Goal: Information Seeking & Learning: Learn about a topic

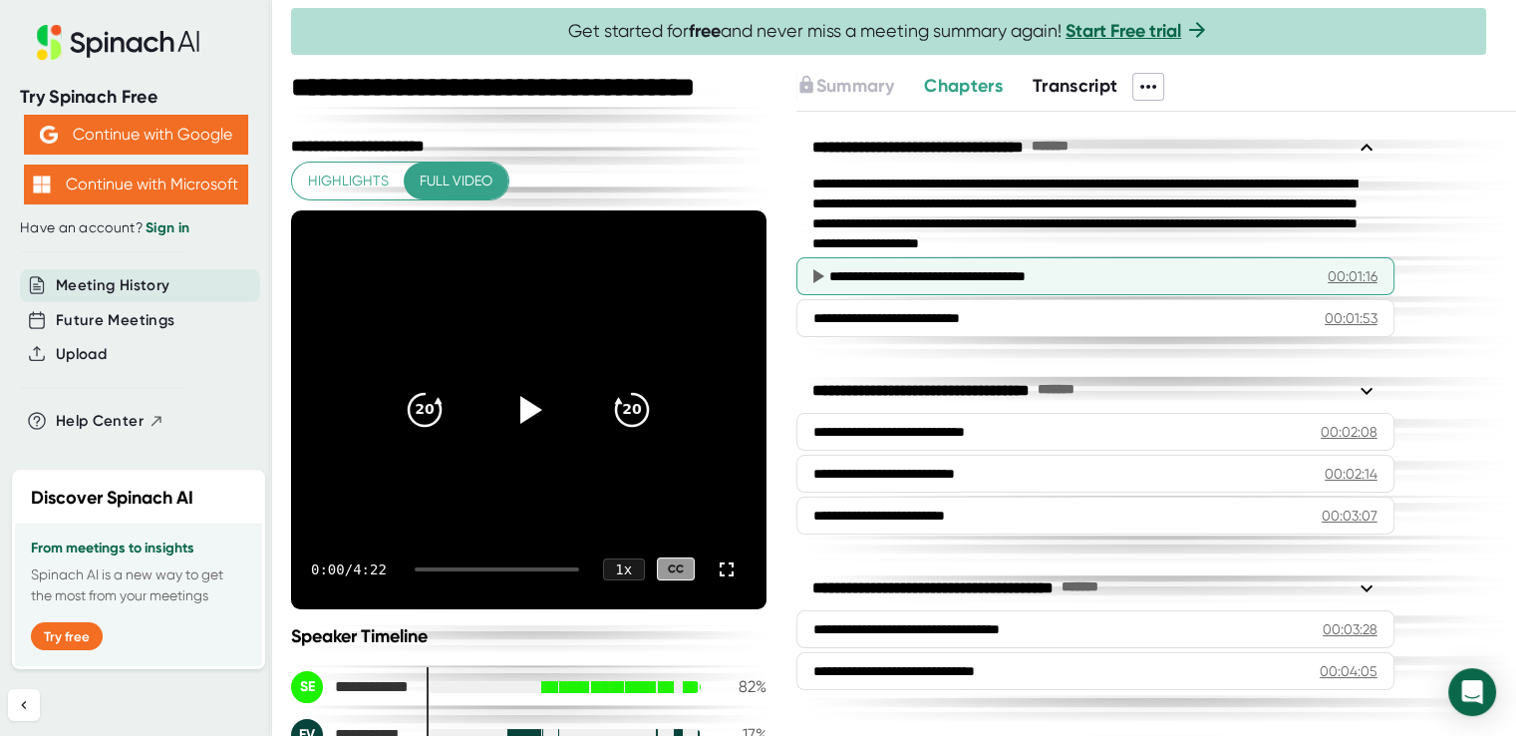
click at [809, 273] on icon at bounding box center [818, 276] width 24 height 24
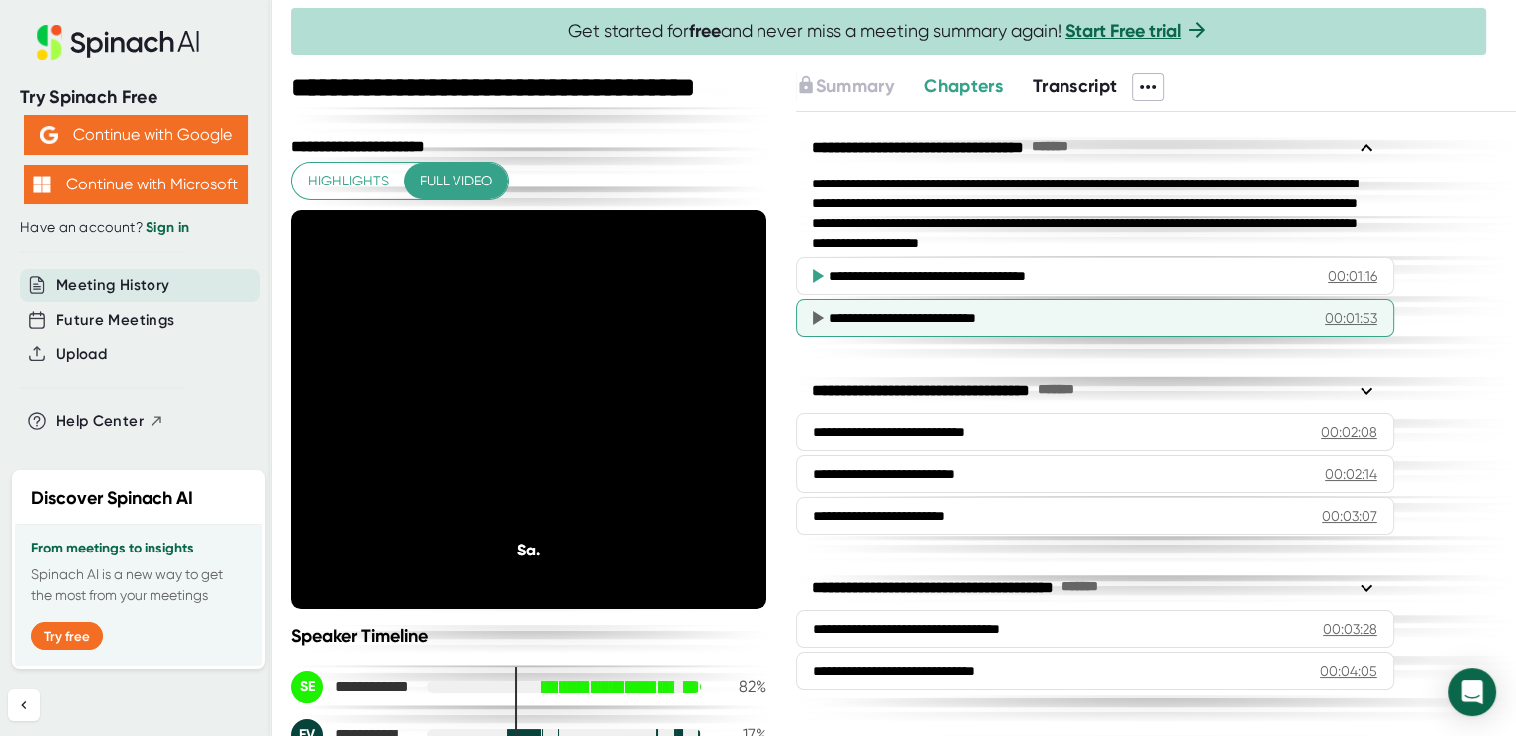
click at [823, 314] on icon at bounding box center [818, 318] width 24 height 24
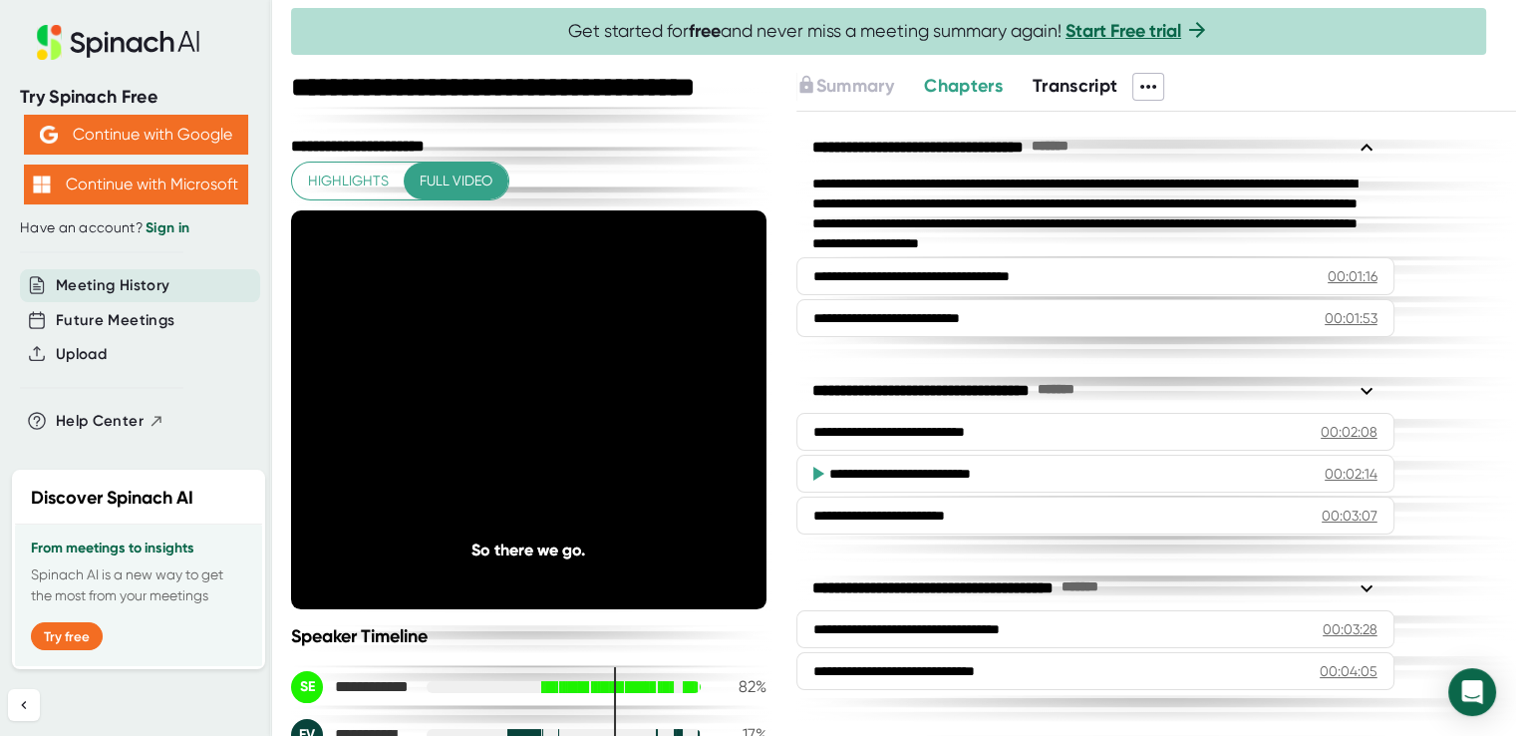
click at [1367, 579] on icon at bounding box center [1367, 588] width 24 height 24
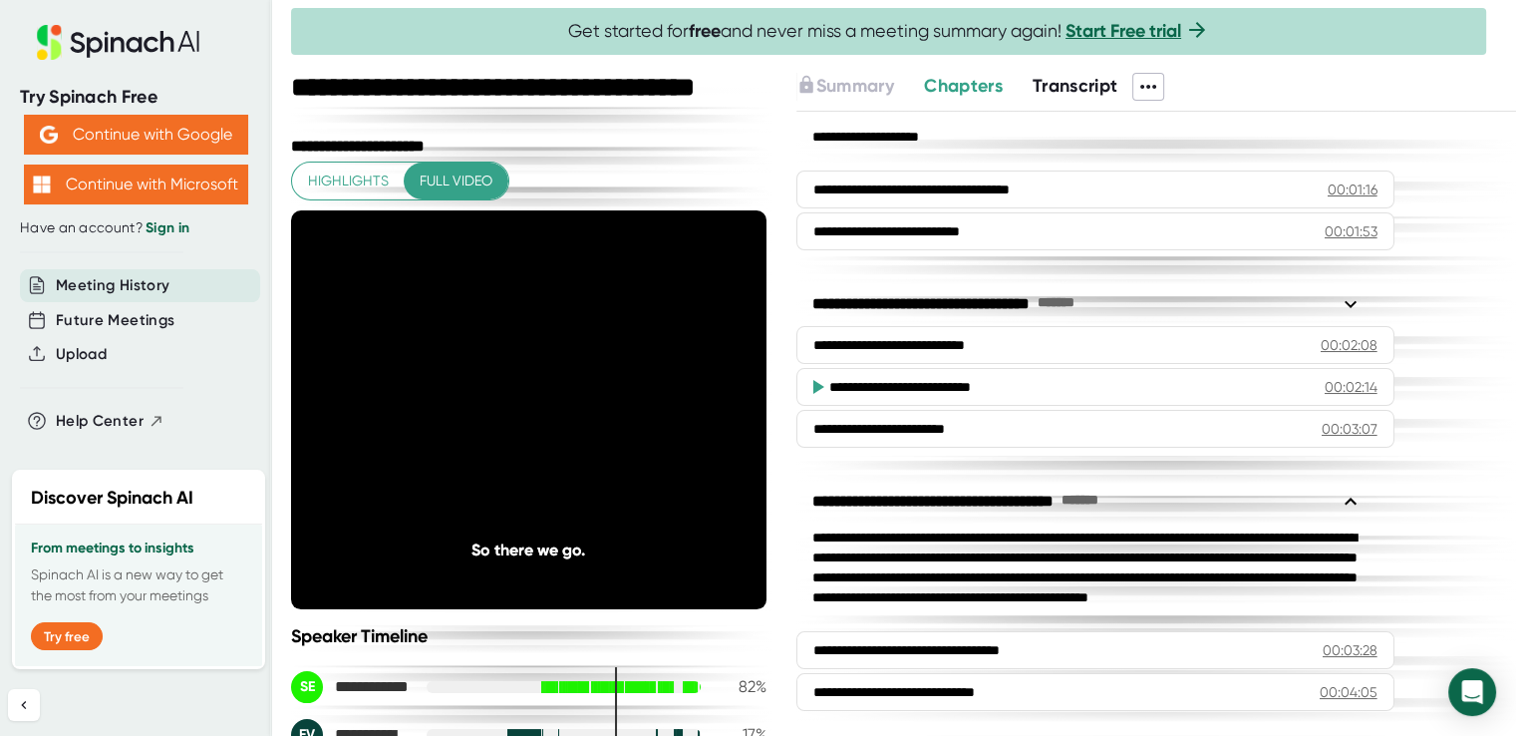
scroll to position [108, 0]
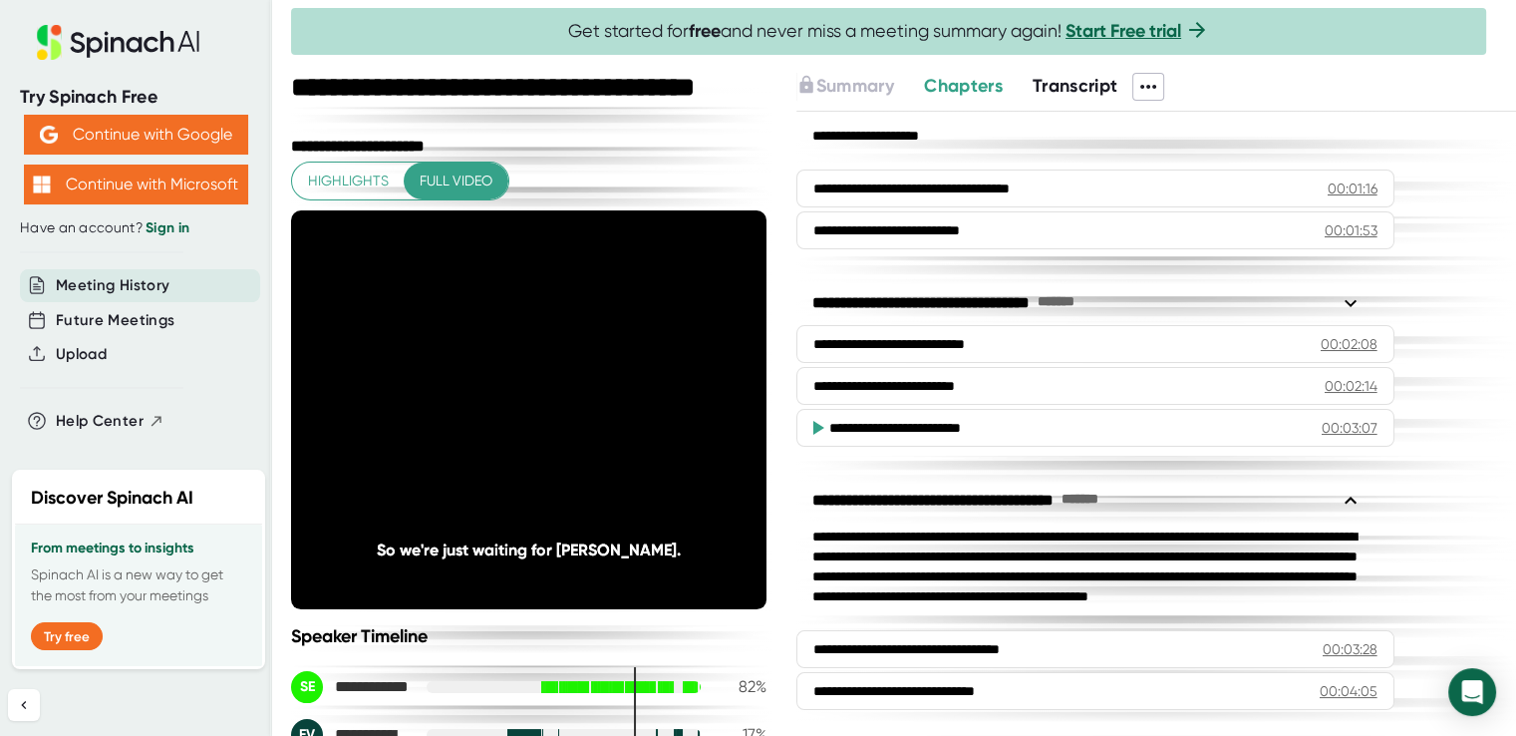
click at [1157, 80] on icon at bounding box center [1149, 87] width 24 height 24
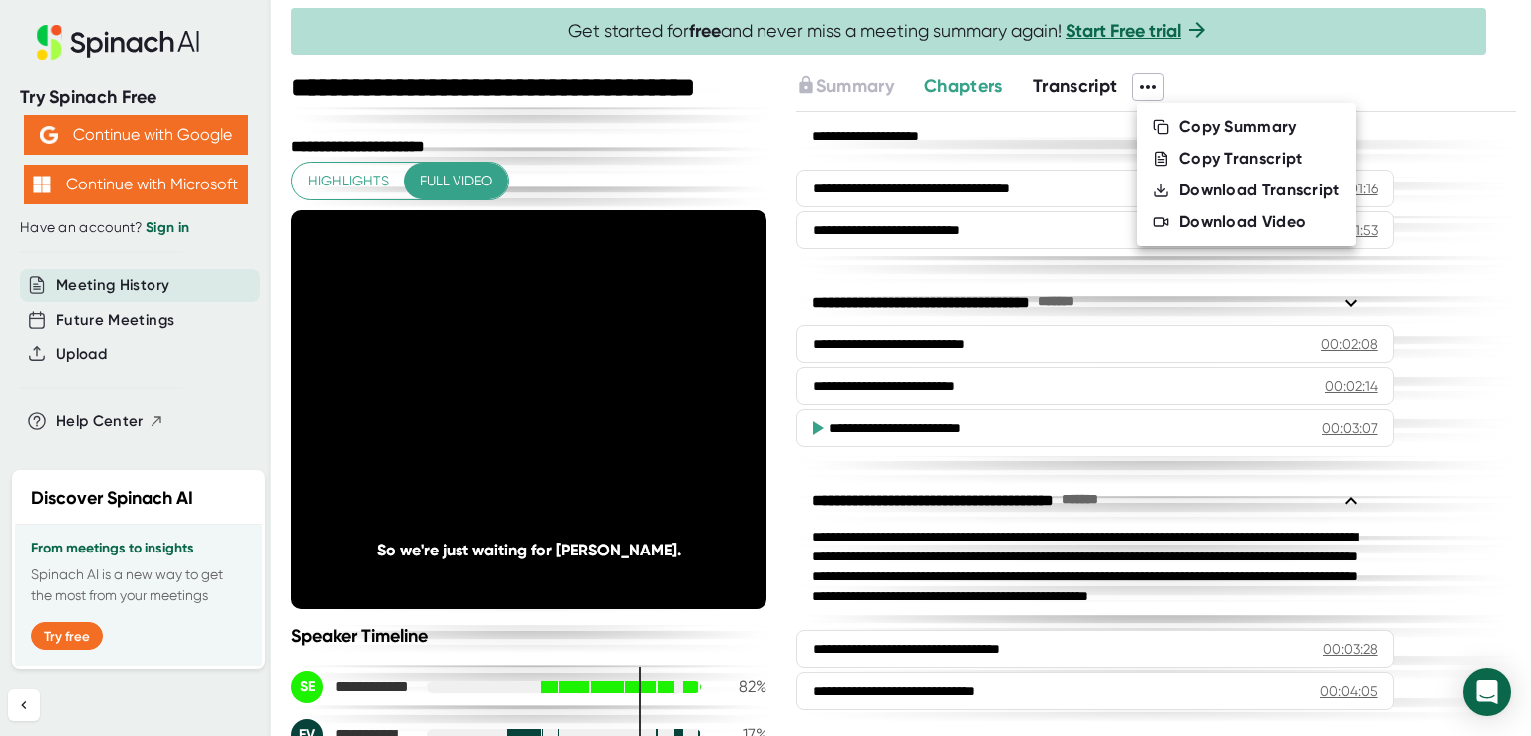
click at [929, 98] on div at bounding box center [765, 368] width 1531 height 736
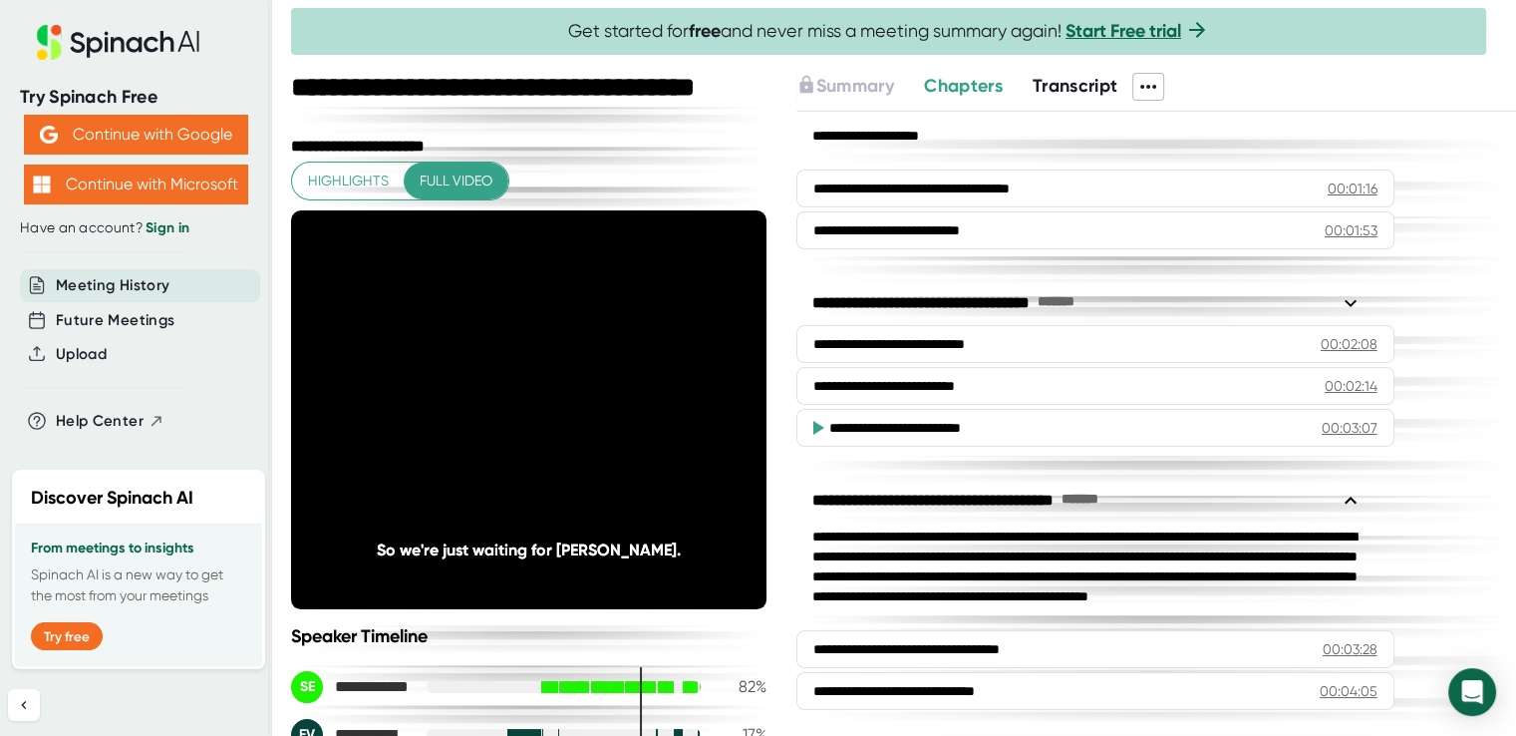
click at [1352, 85] on div "Summary Chapters Transcript" at bounding box center [1157, 87] width 720 height 28
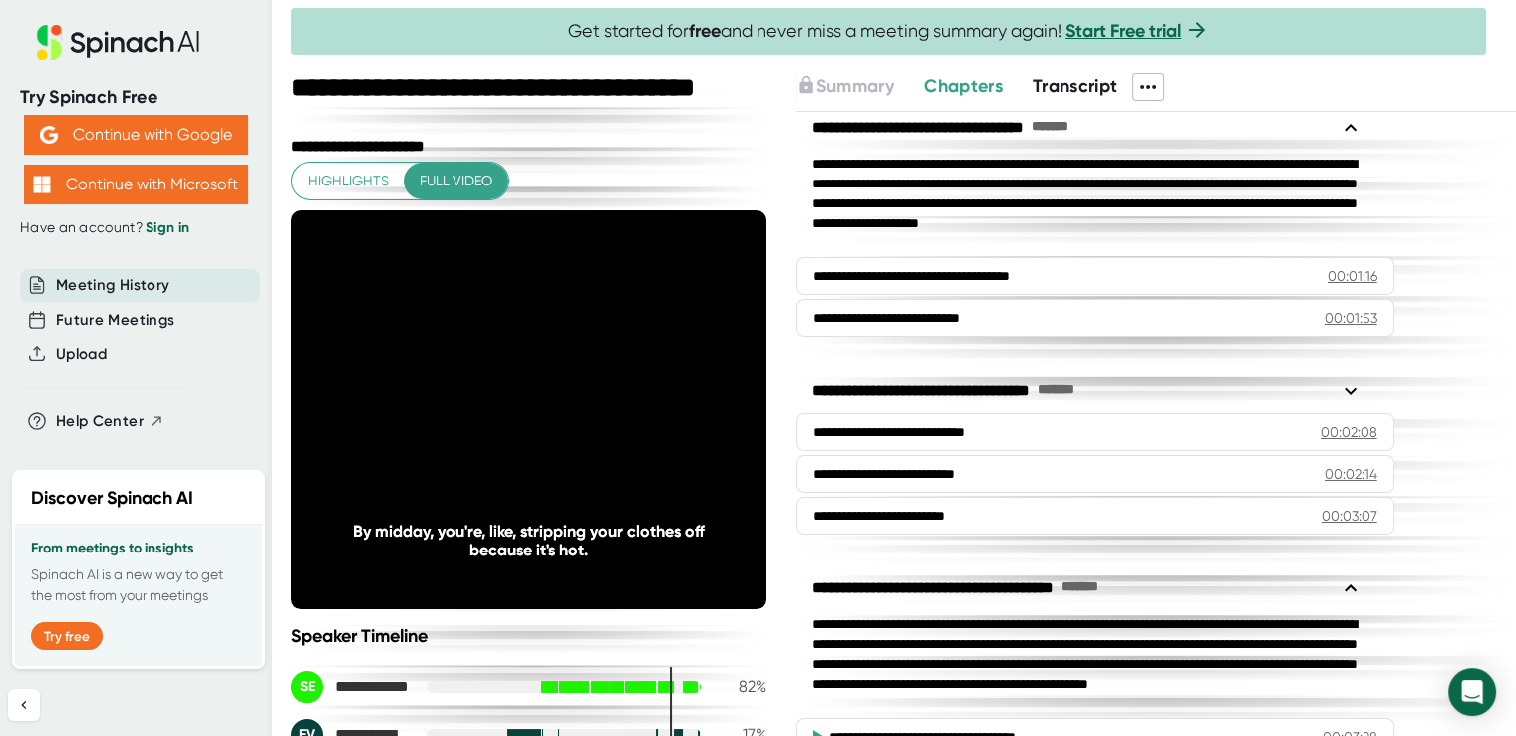
scroll to position [0, 0]
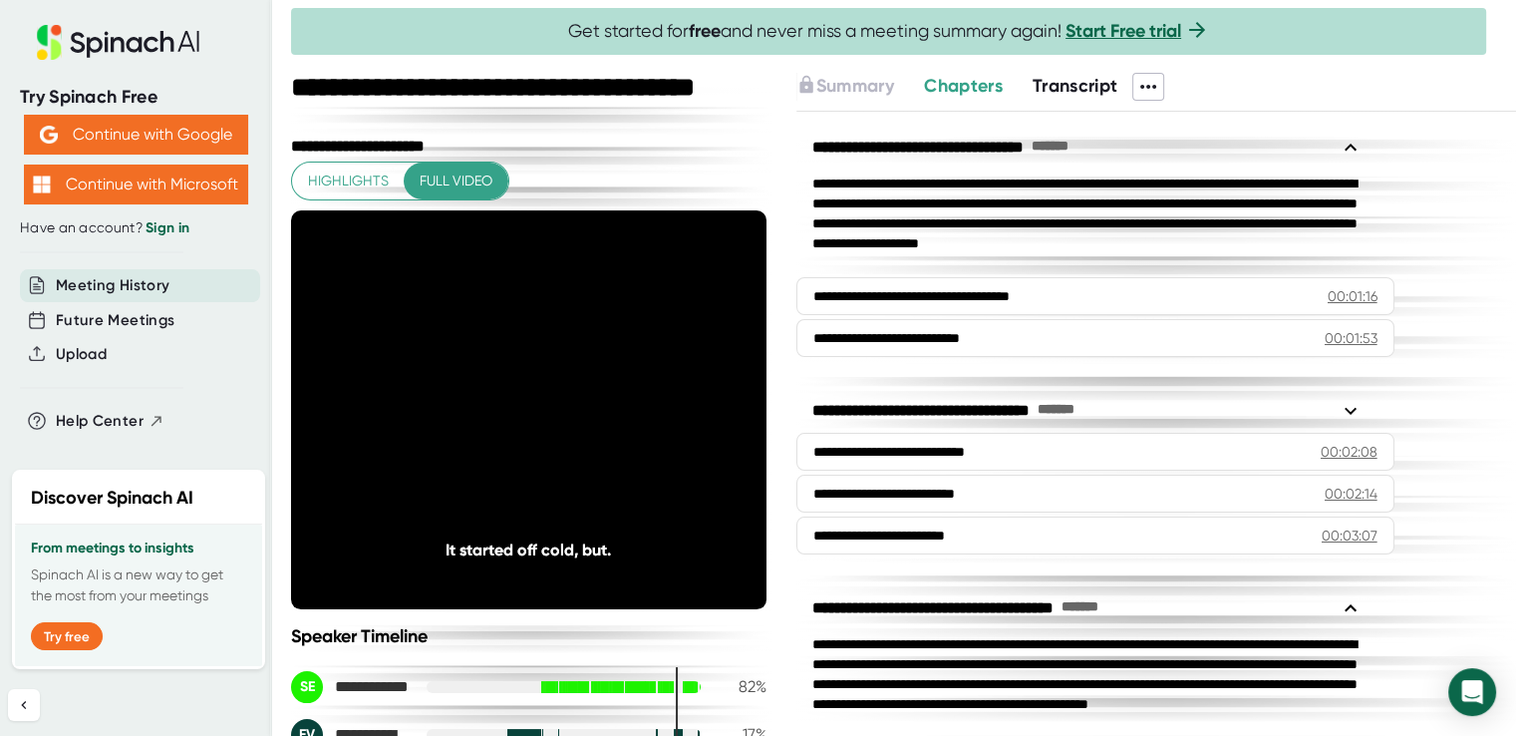
click at [1155, 85] on icon at bounding box center [1149, 87] width 24 height 24
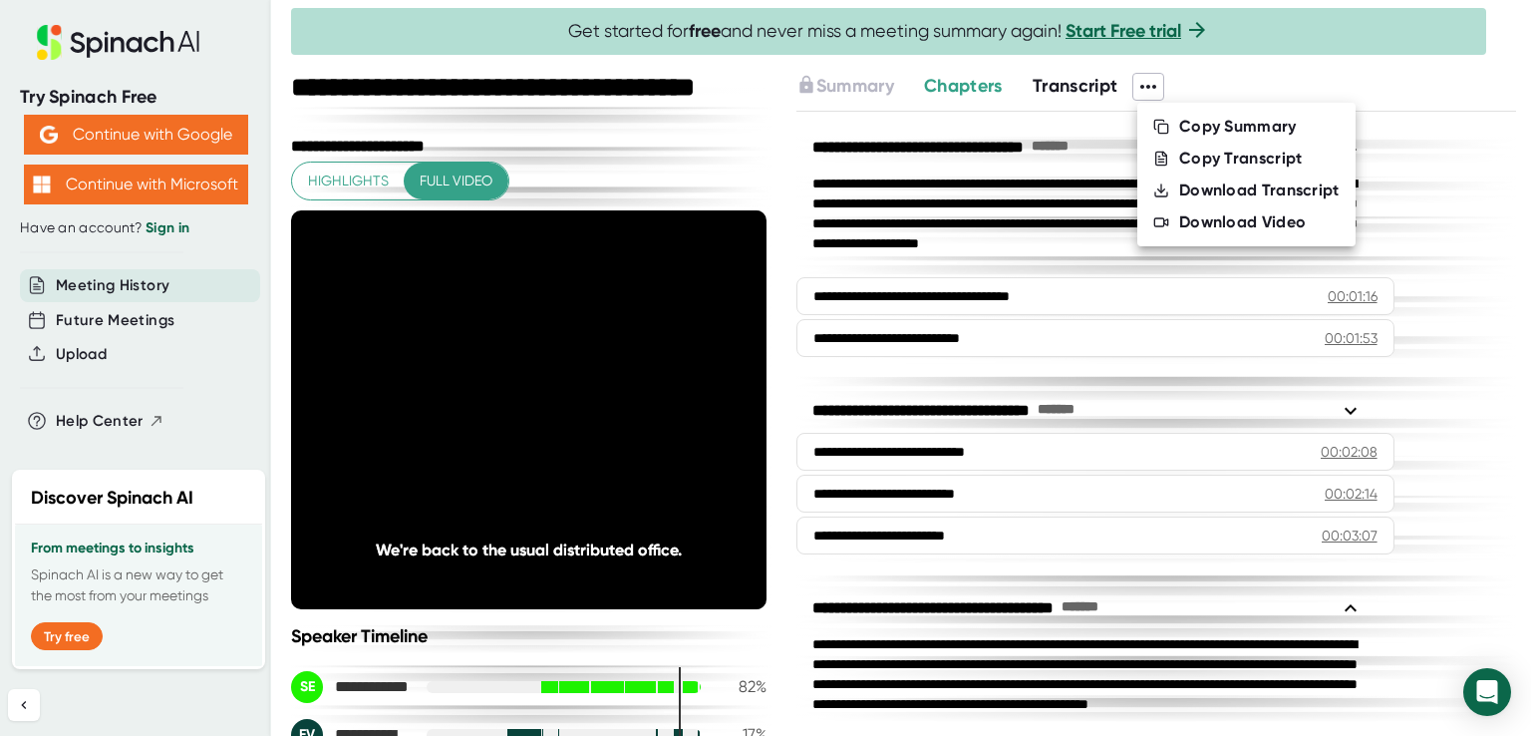
click at [1265, 81] on div at bounding box center [765, 368] width 1531 height 736
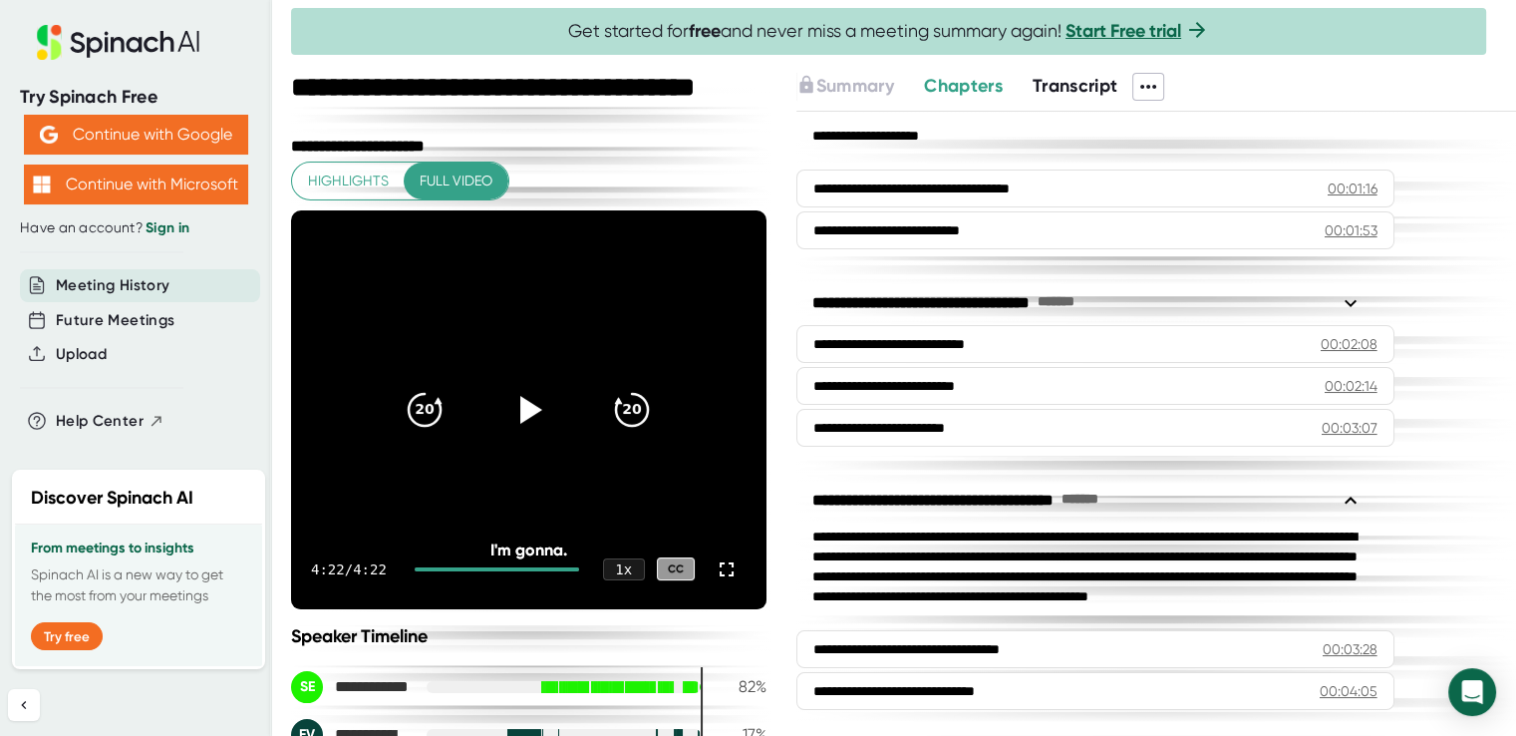
click at [977, 81] on span "Chapters" at bounding box center [963, 86] width 79 height 22
click at [1146, 85] on icon at bounding box center [1149, 87] width 16 height 4
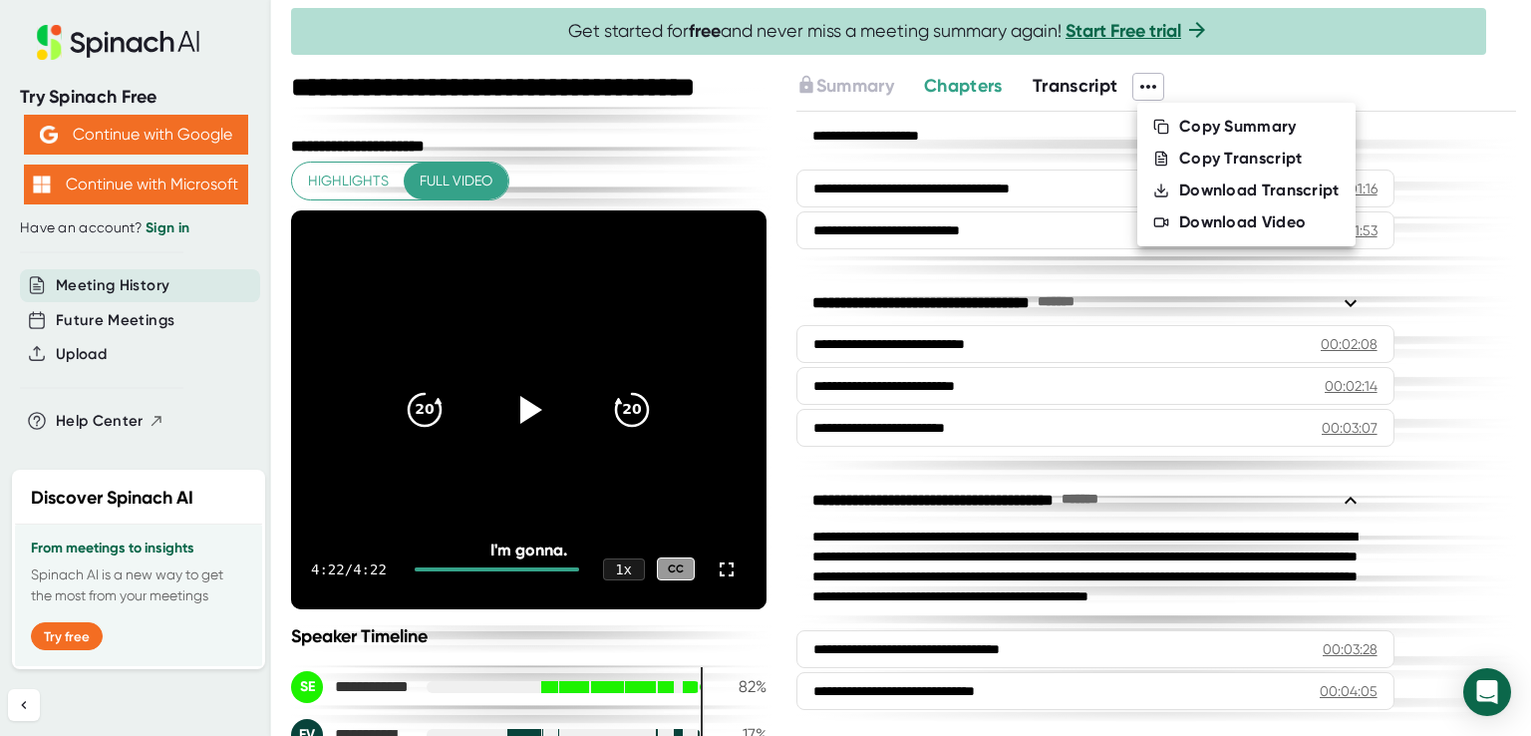
drag, startPoint x: 767, startPoint y: 471, endPoint x: 756, endPoint y: 543, distance: 73.6
click at [744, 615] on div at bounding box center [765, 368] width 1531 height 736
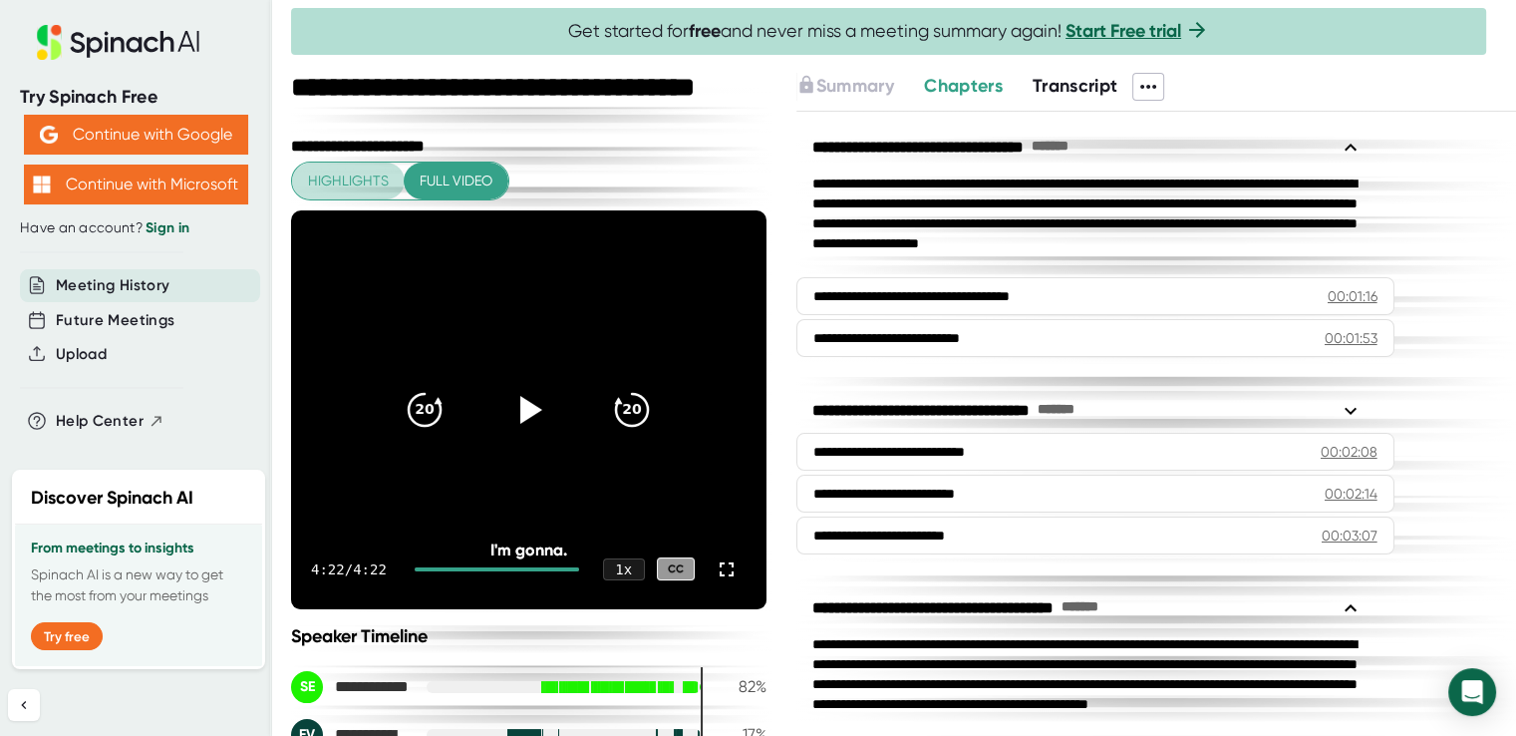
click at [348, 175] on span "Highlights" at bounding box center [348, 180] width 81 height 25
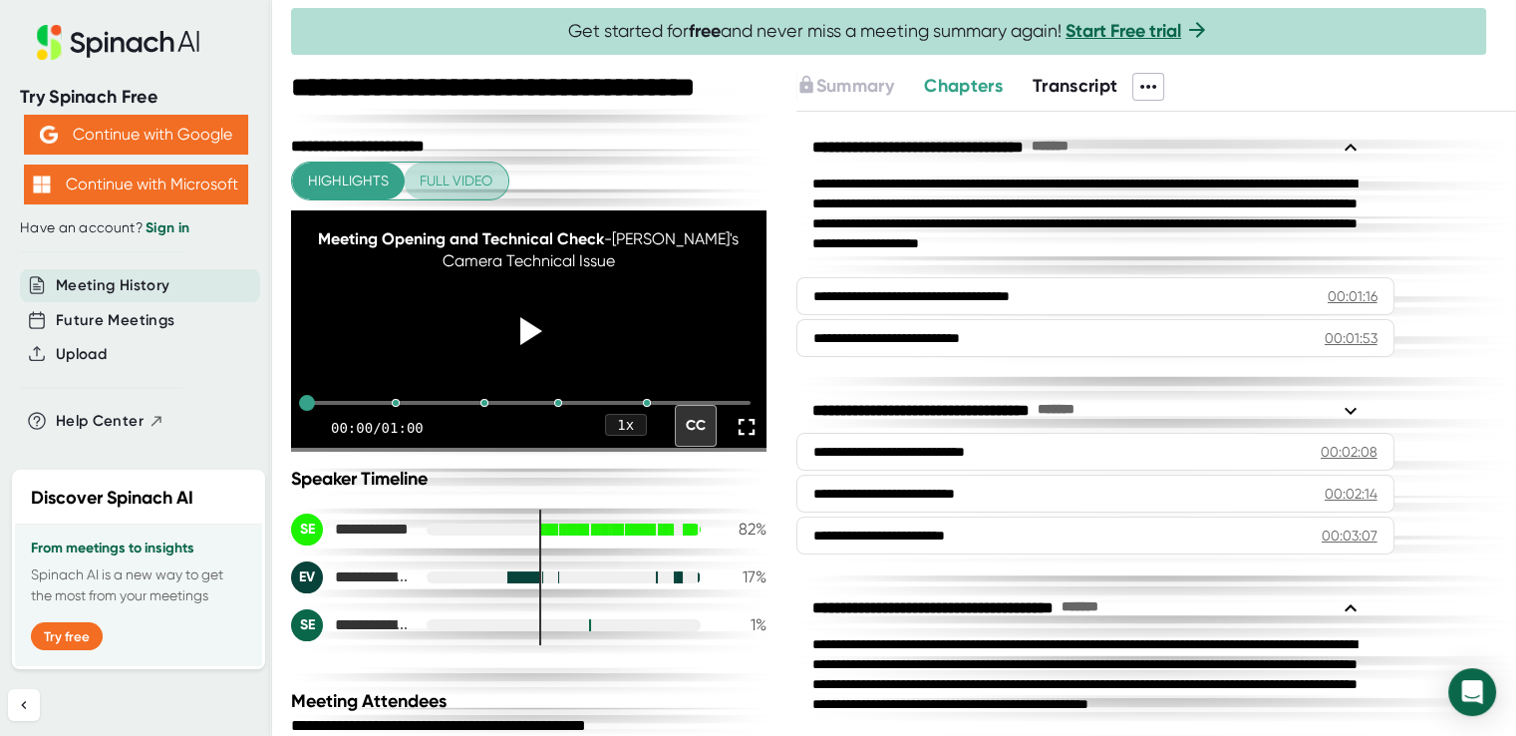
click at [456, 175] on span "Full video" at bounding box center [456, 180] width 73 height 25
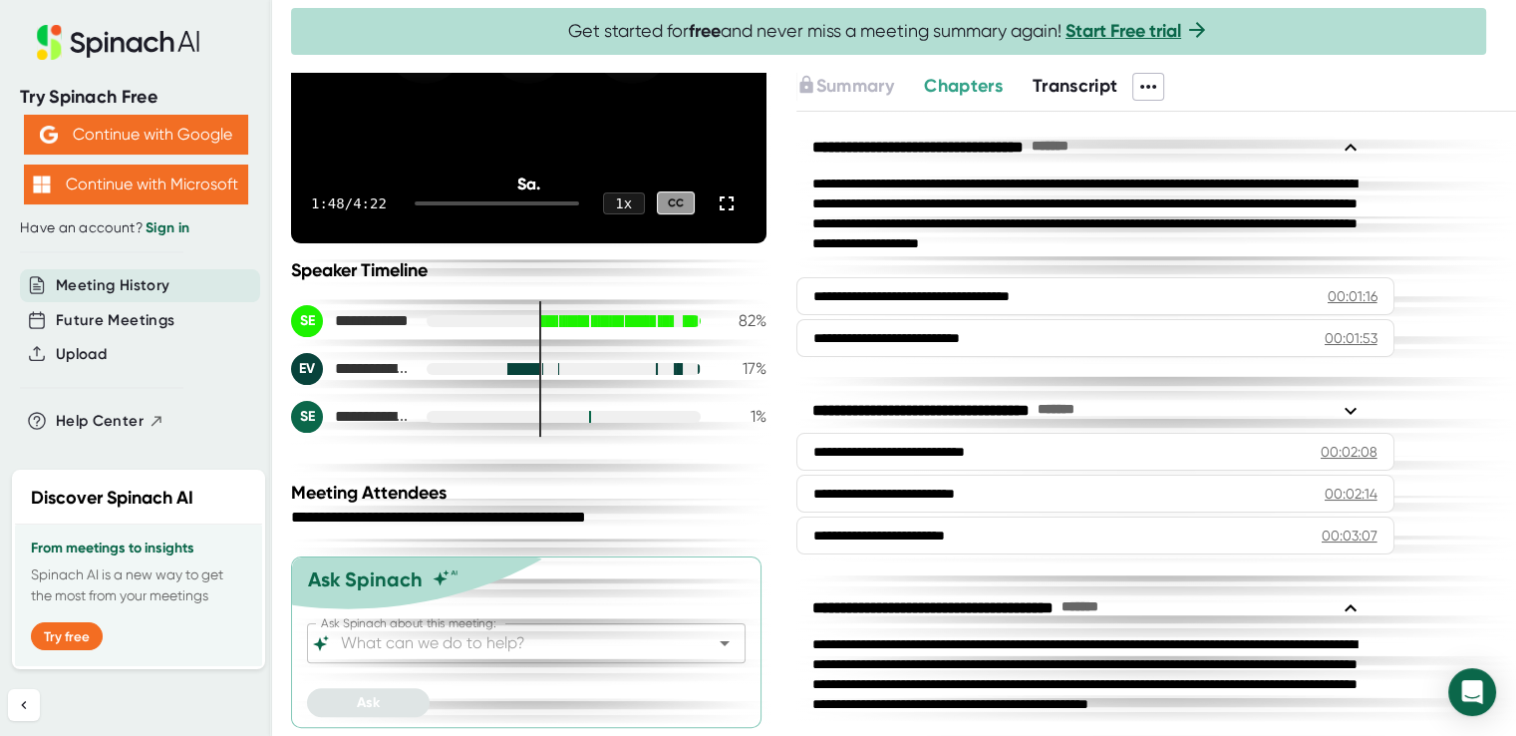
click at [1156, 86] on icon at bounding box center [1149, 87] width 24 height 24
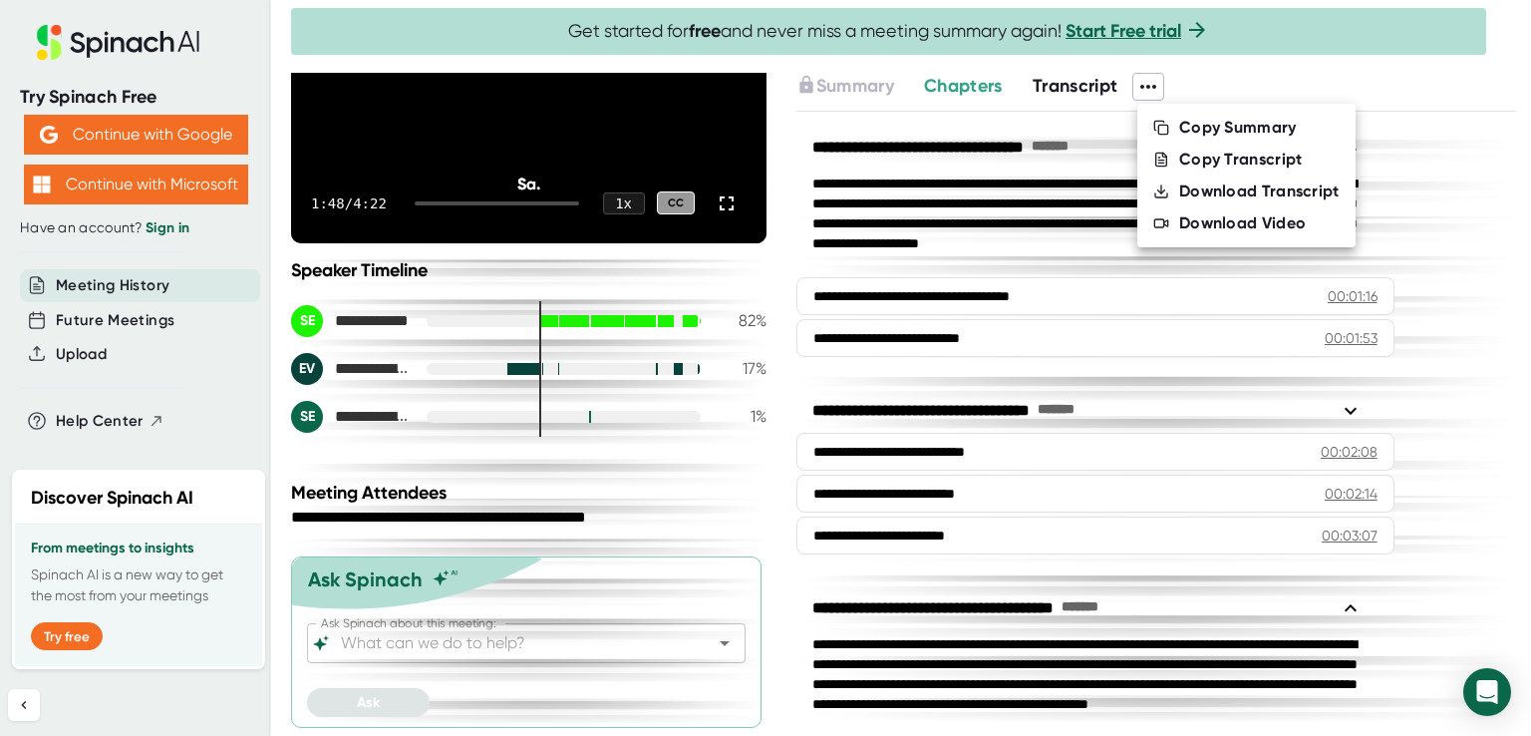
click at [1201, 74] on div at bounding box center [765, 368] width 1531 height 736
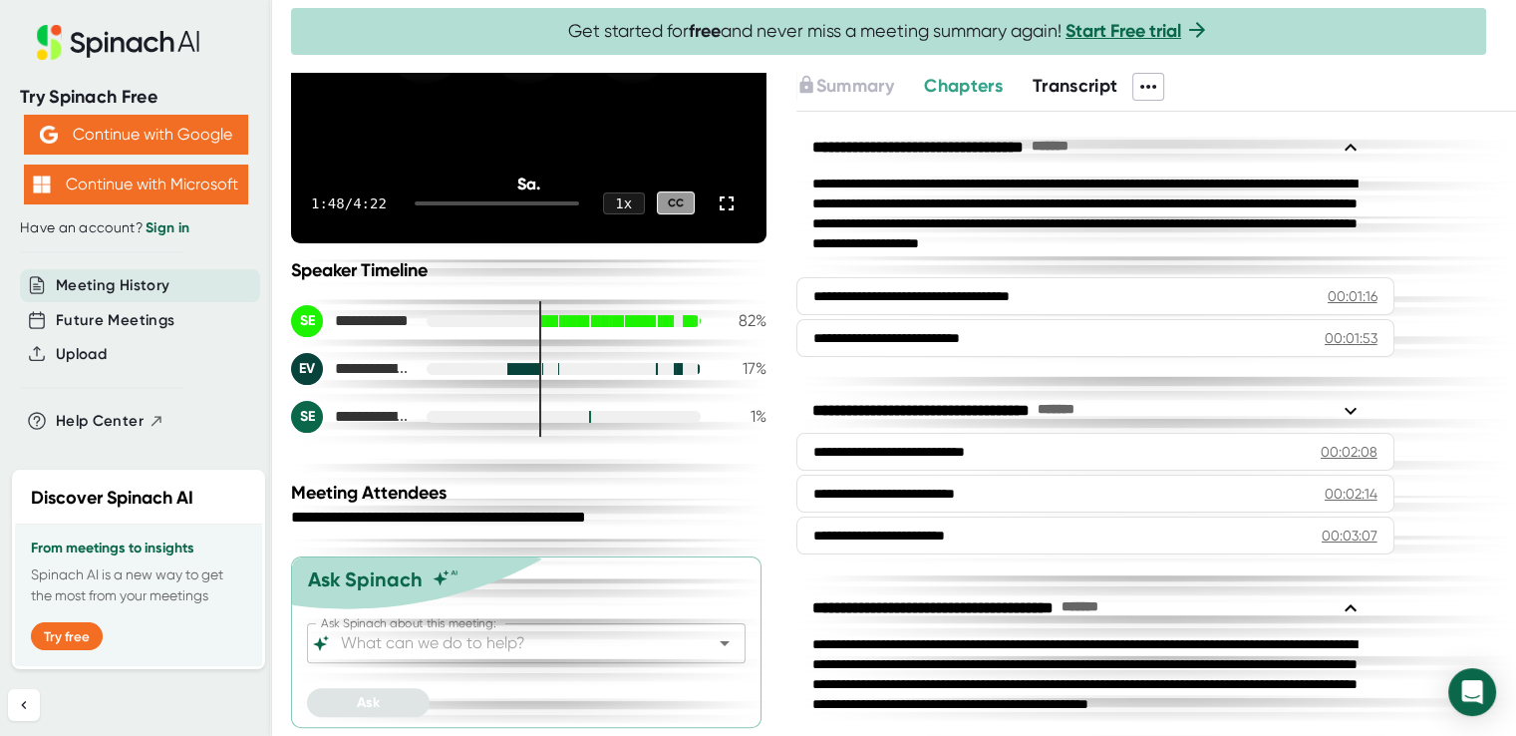
drag, startPoint x: 1152, startPoint y: 81, endPoint x: 1248, endPoint y: 87, distance: 95.9
click at [1248, 87] on div "Summary Chapters Transcript" at bounding box center [1157, 87] width 720 height 28
click at [1148, 83] on icon at bounding box center [1149, 87] width 24 height 24
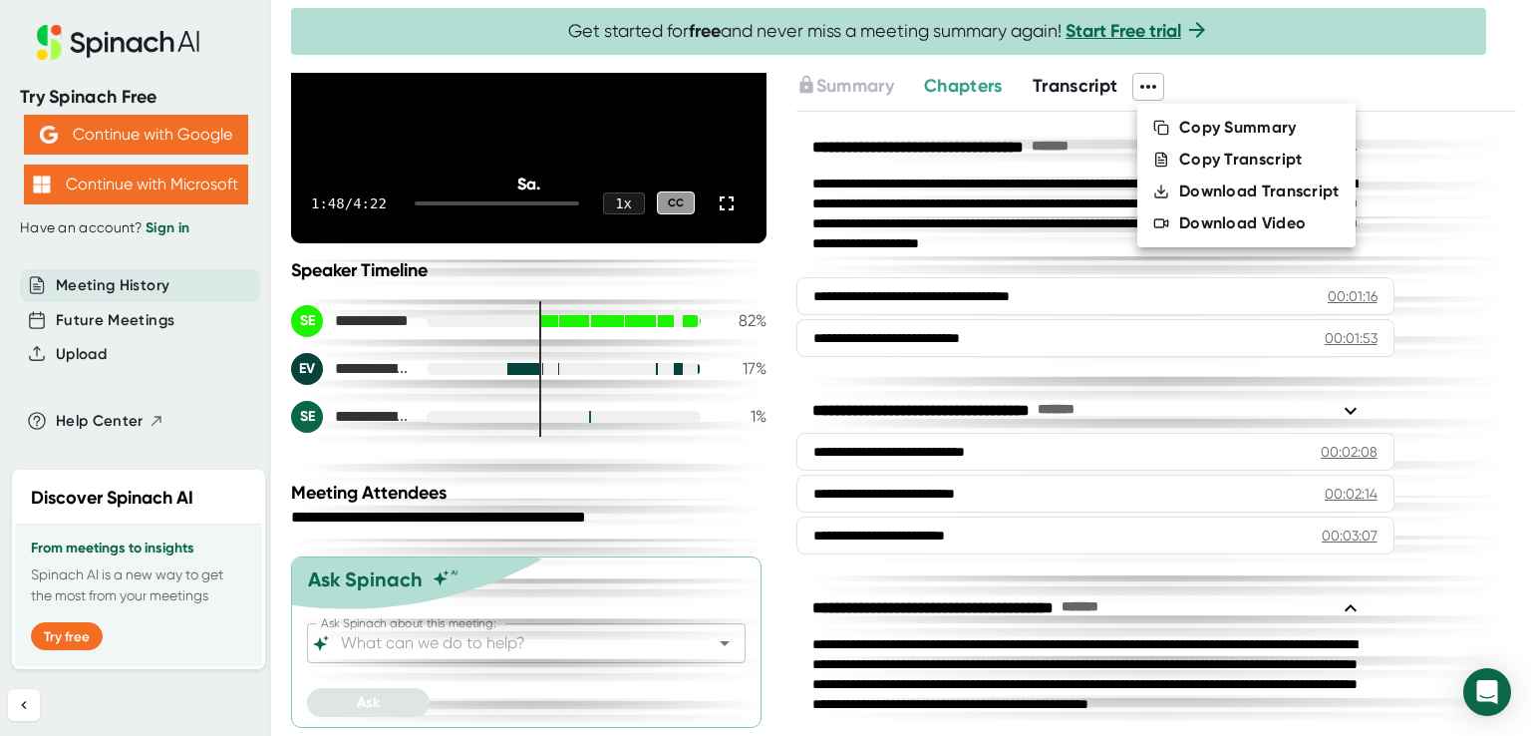
click at [1224, 77] on div at bounding box center [765, 368] width 1531 height 736
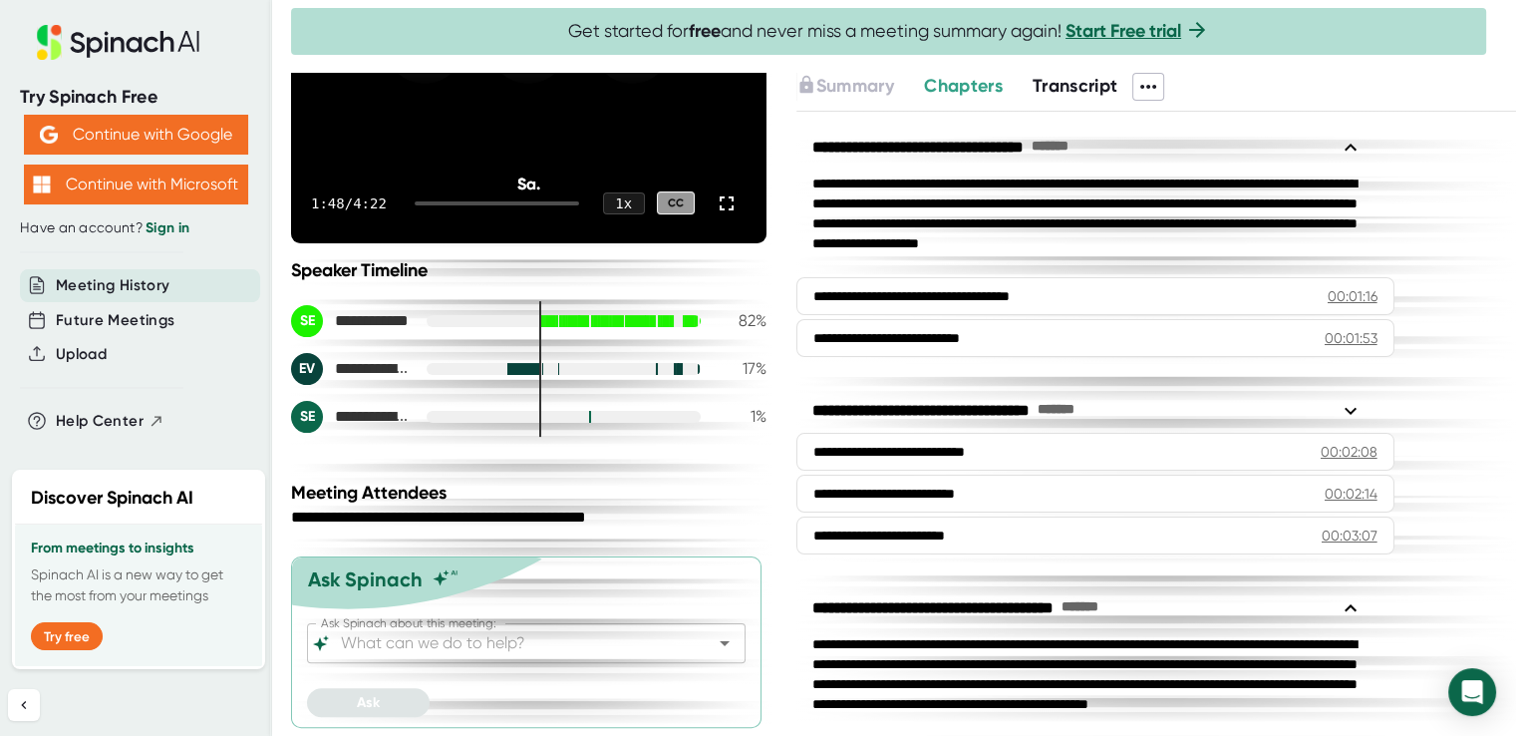
drag, startPoint x: 1158, startPoint y: 85, endPoint x: 1095, endPoint y: 85, distance: 63.8
drag, startPoint x: 1095, startPoint y: 85, endPoint x: 977, endPoint y: 89, distance: 117.7
